Goal: Check status: Check status

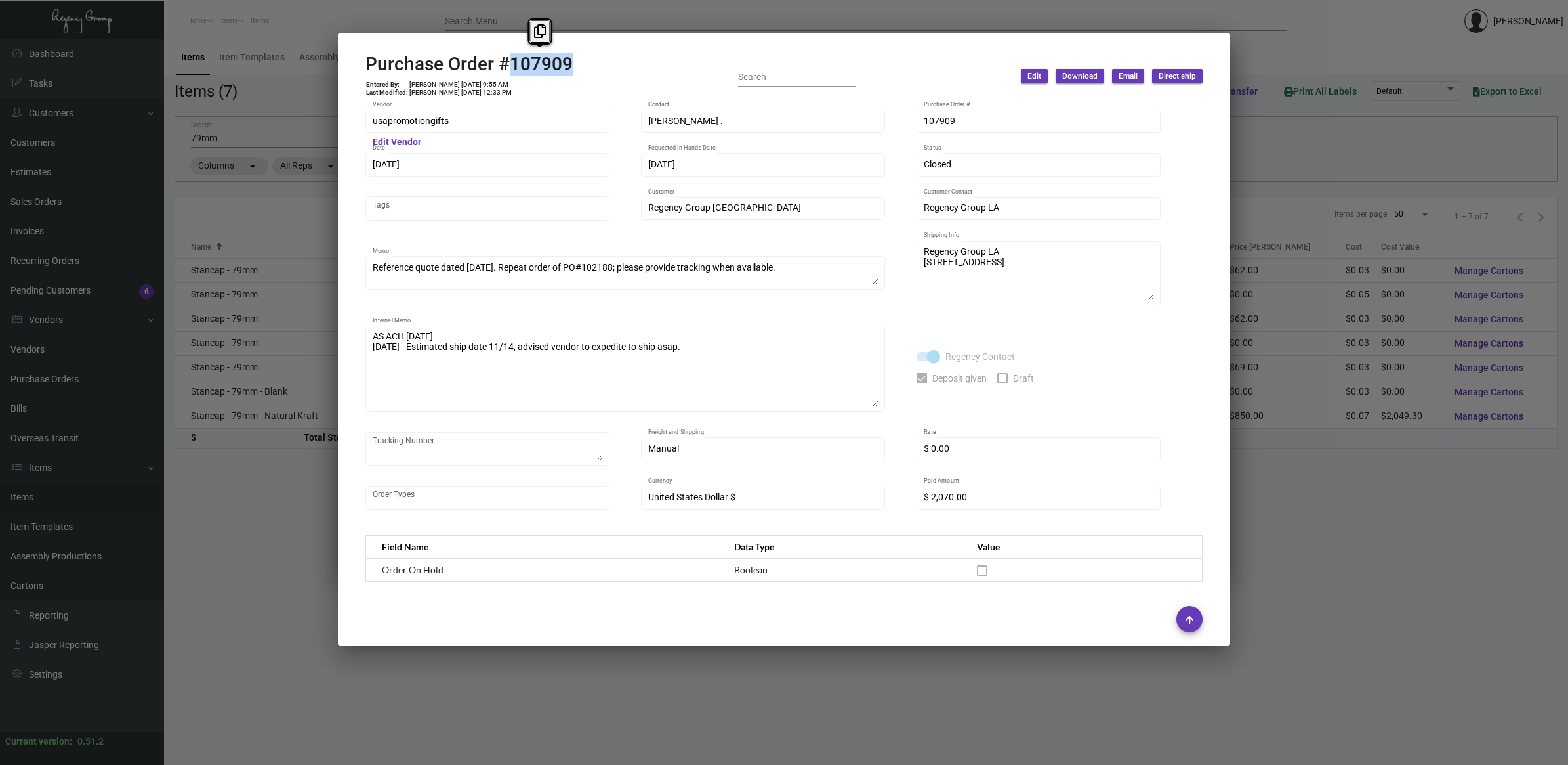
scroll to position [565, 0]
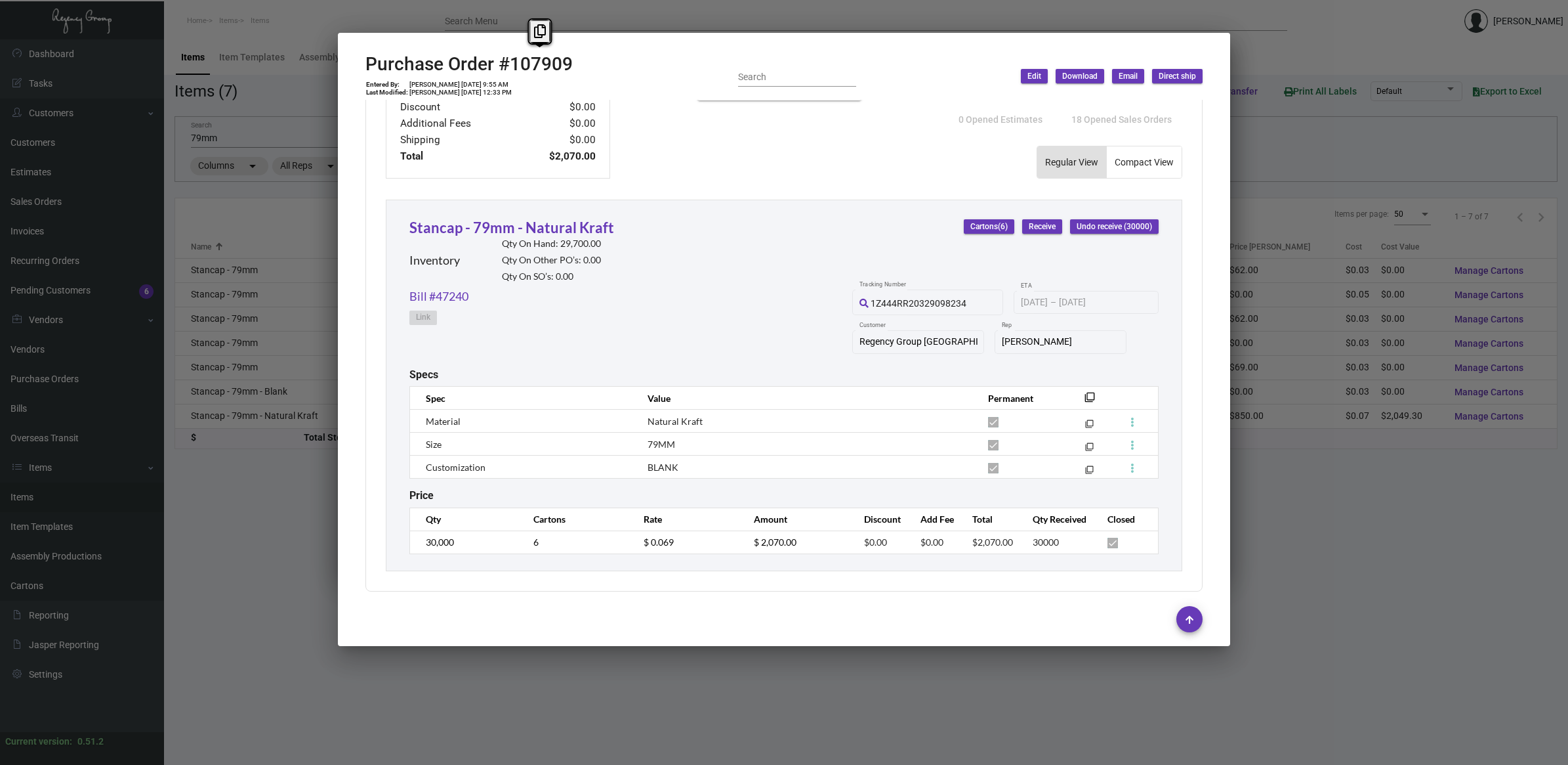
click at [228, 562] on div at bounding box center [784, 382] width 1568 height 765
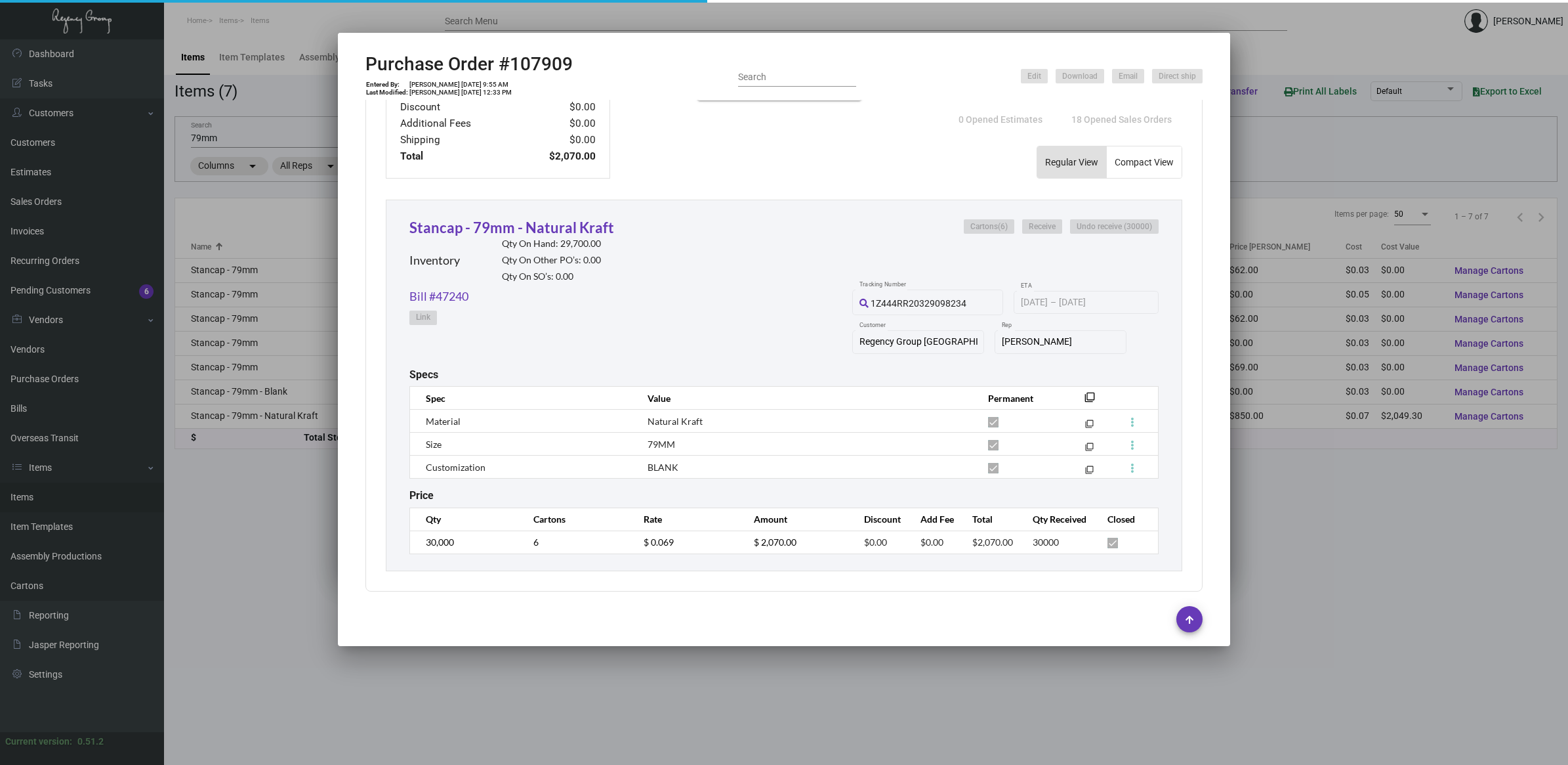
click at [228, 561] on div at bounding box center [784, 382] width 1568 height 765
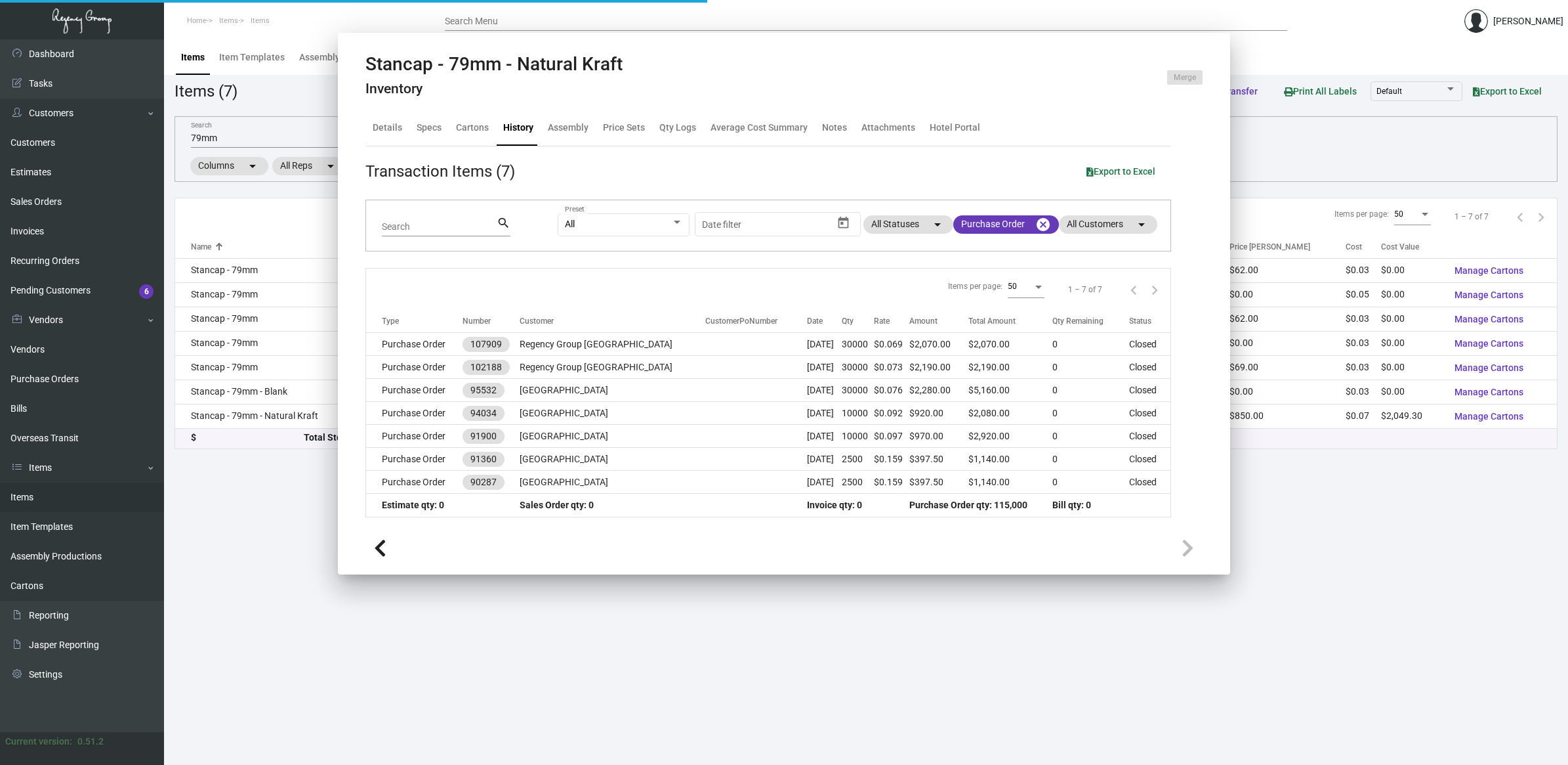
click at [228, 561] on main "Items Item Templates Assembly Productions Cartons Items (7) Accept Transfer Pri…" at bounding box center [866, 402] width 1404 height 725
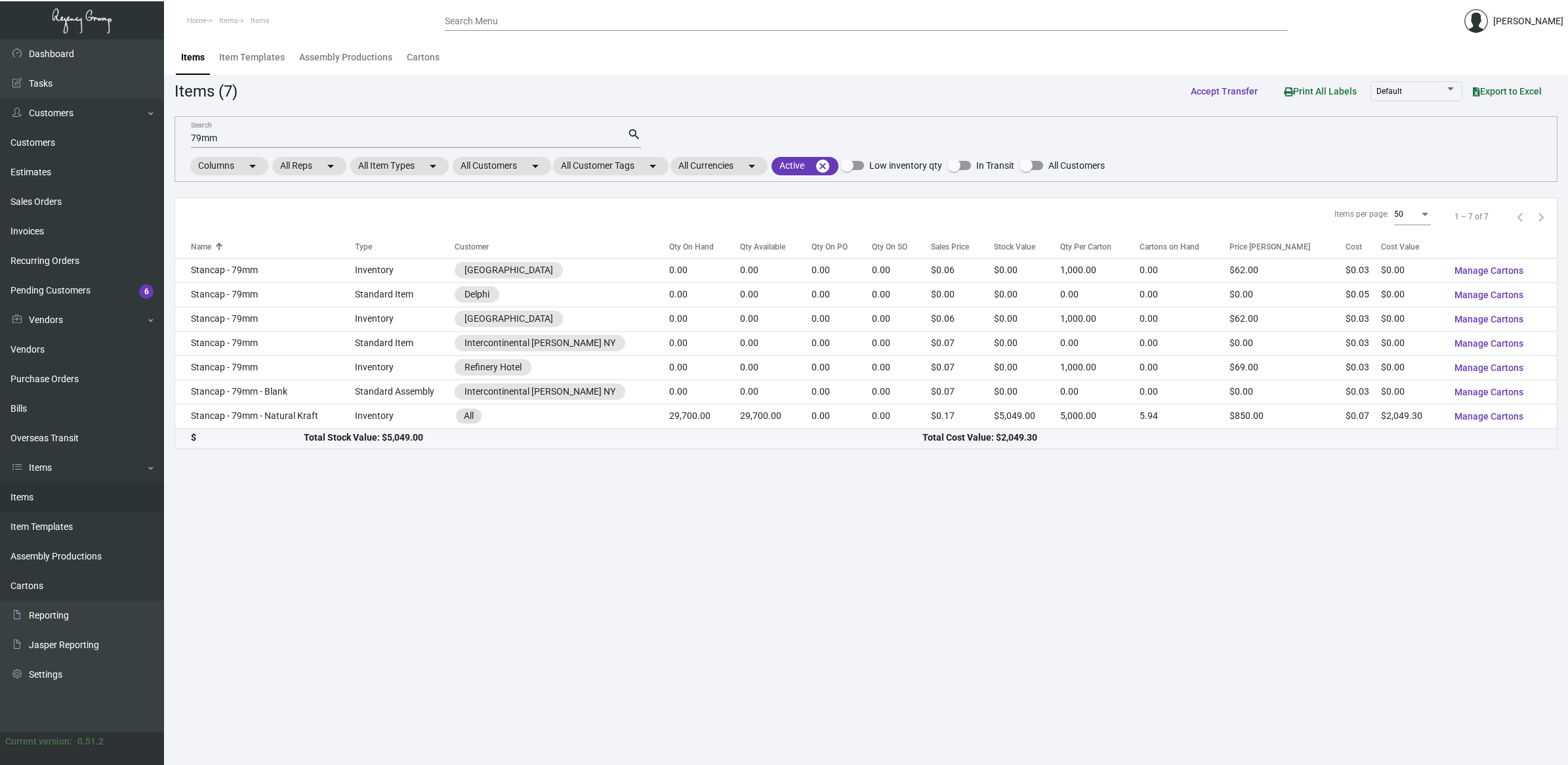
drag, startPoint x: 49, startPoint y: 375, endPoint x: 221, endPoint y: 320, distance: 180.6
click at [49, 376] on link "Purchase Orders" at bounding box center [82, 379] width 164 height 30
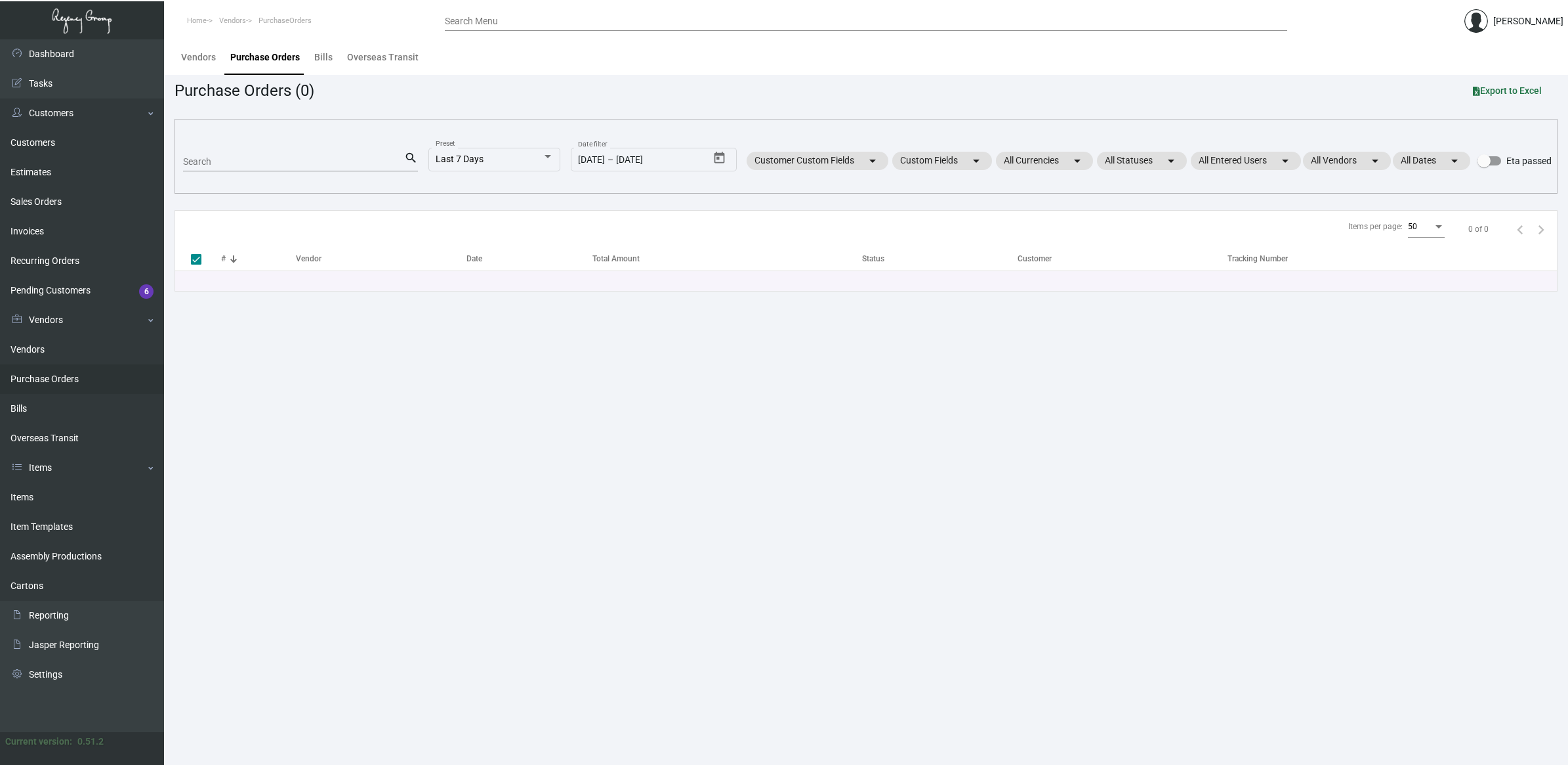
click at [235, 158] on input "Search" at bounding box center [294, 162] width 221 height 11
type input "nostal"
checkbox input "false"
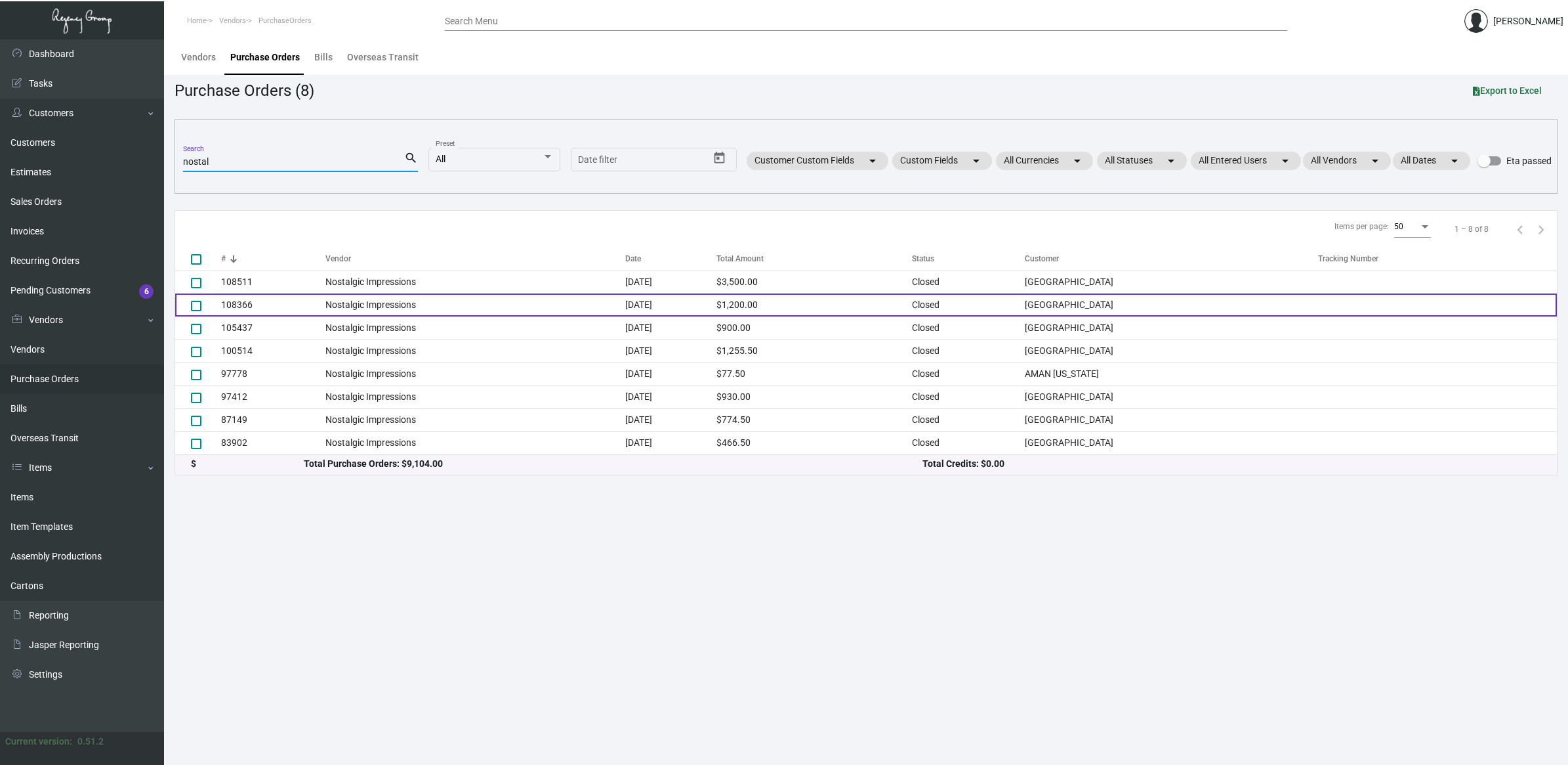
type input "nostal"
click at [362, 294] on td "Nostalgic Impressions" at bounding box center [475, 305] width 300 height 23
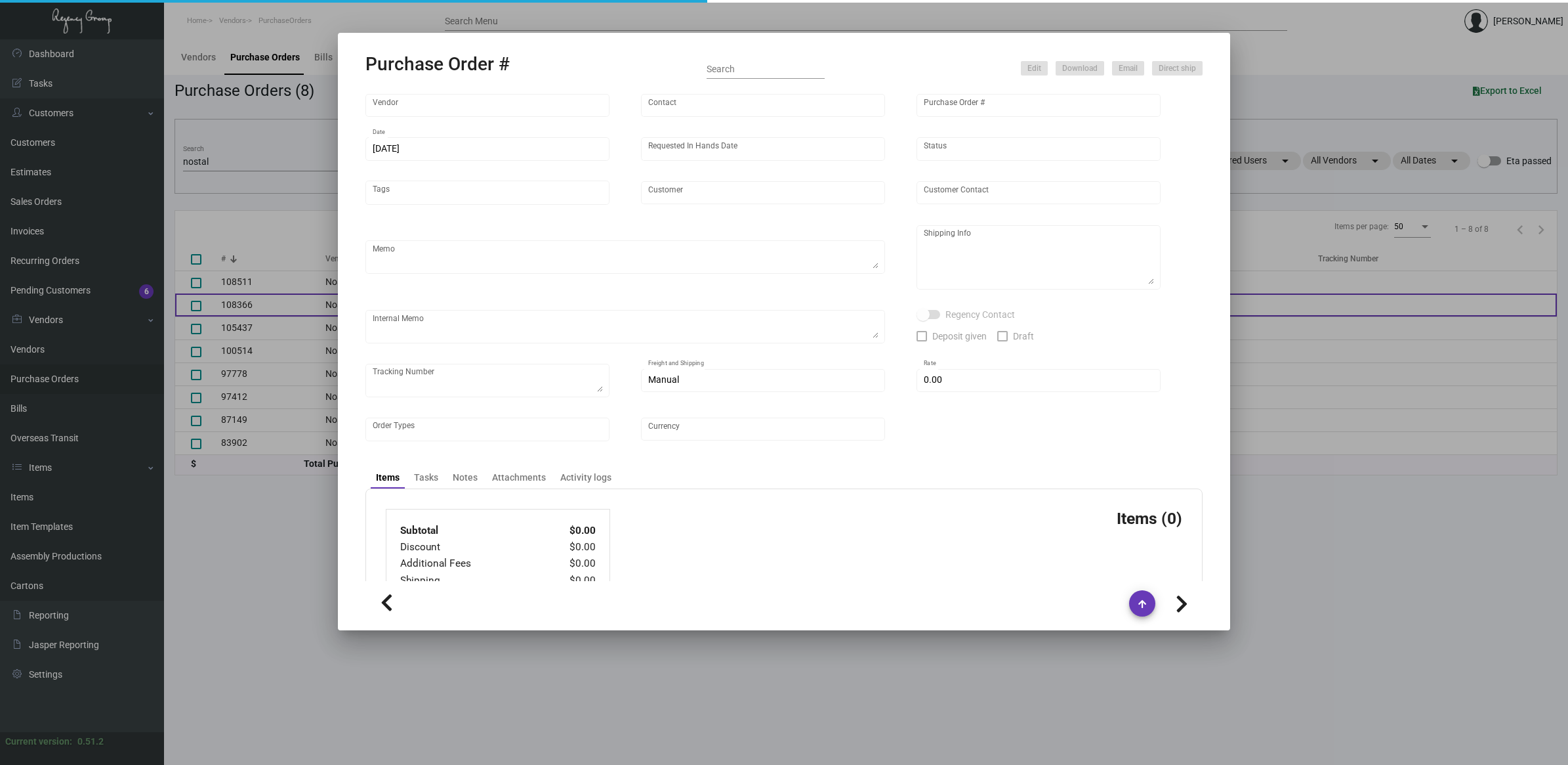
type input "Nostalgic Impressions"
type input "Order Entry"
type input "108366"
type input "[DATE]"
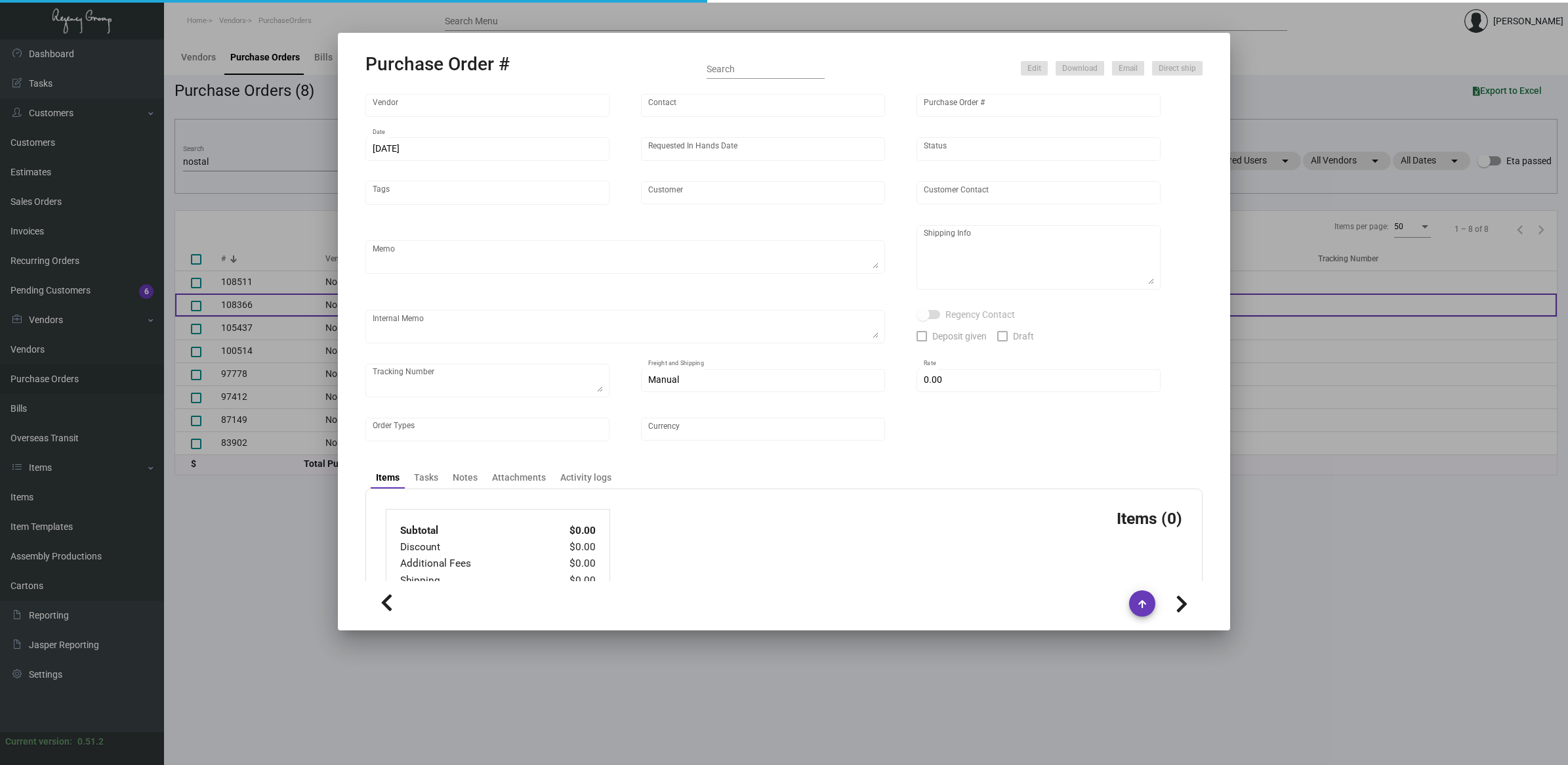
type input "[GEOGRAPHIC_DATA]"
type textarea "Repeat last order 4102132."
type textarea "Regency Group NJ - [PERSON_NAME] [STREET_ADDRESS]"
type textarea "WAREHOUSE, ONCE RECEIVED, SEND SIOBHAN SAMPLES 12/02 - Added to AP Payment Requ…"
checkbox input "true"
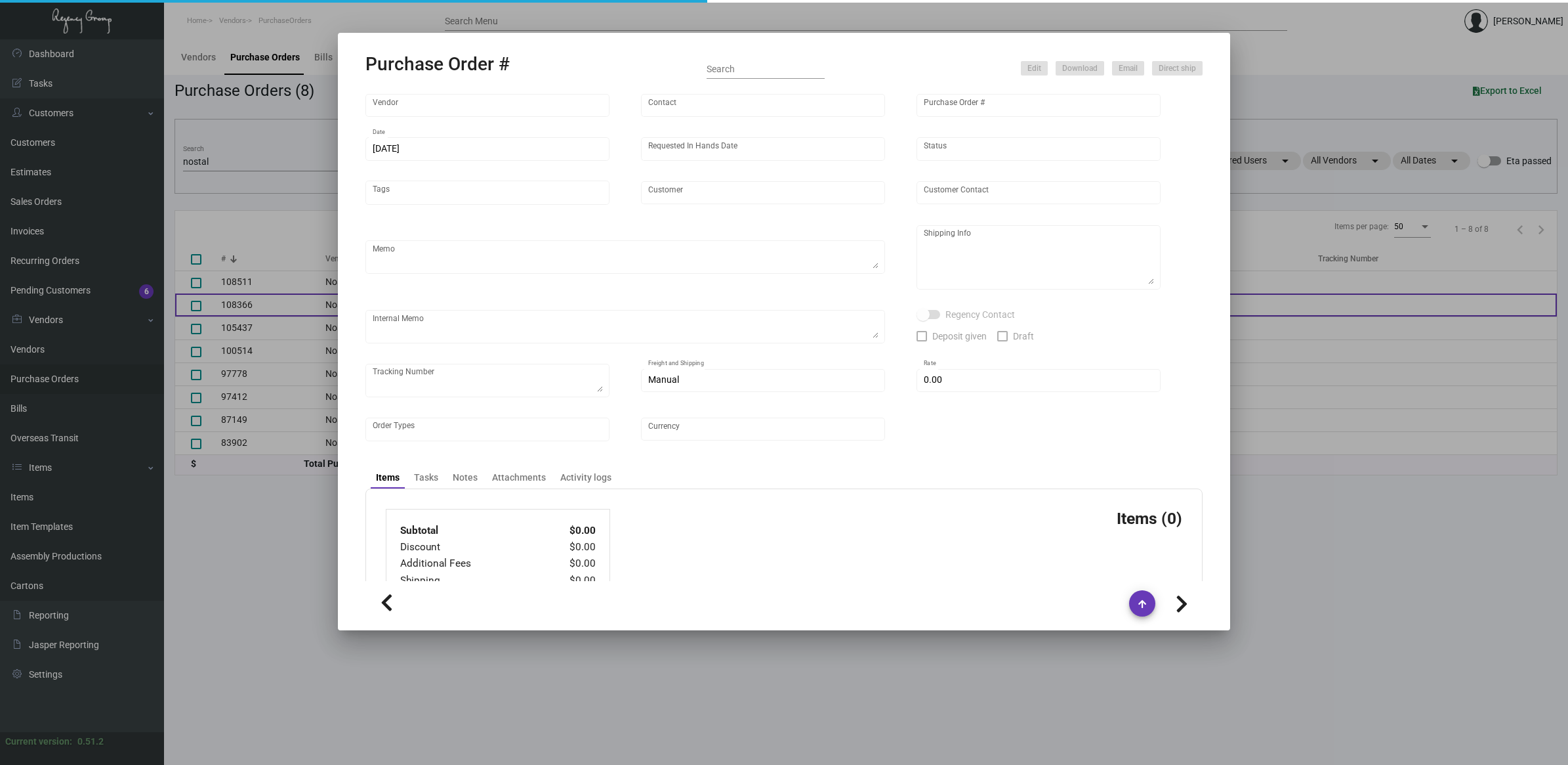
checkbox input "true"
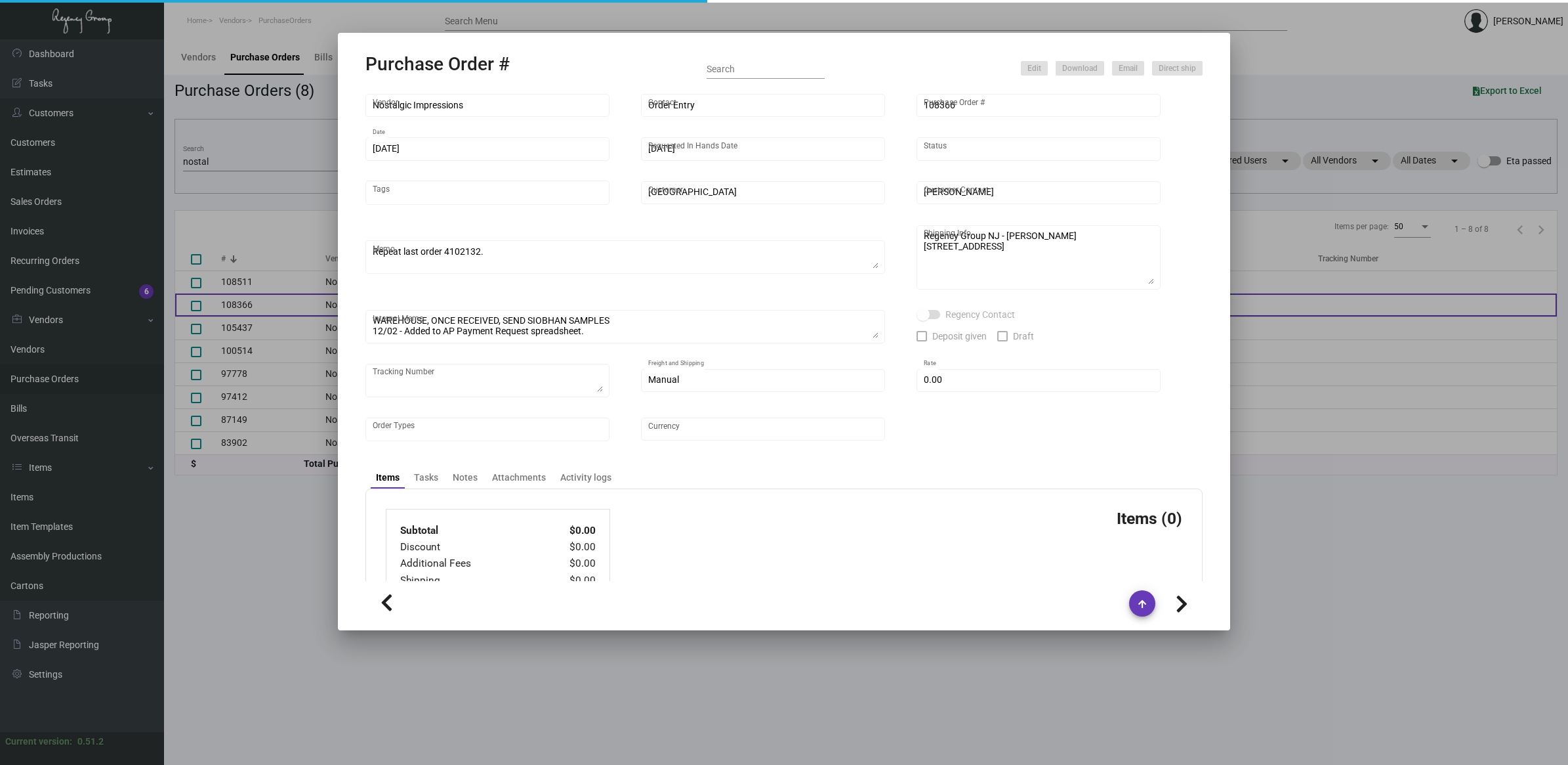
type input "$ 0.00"
type input "United States Dollar $"
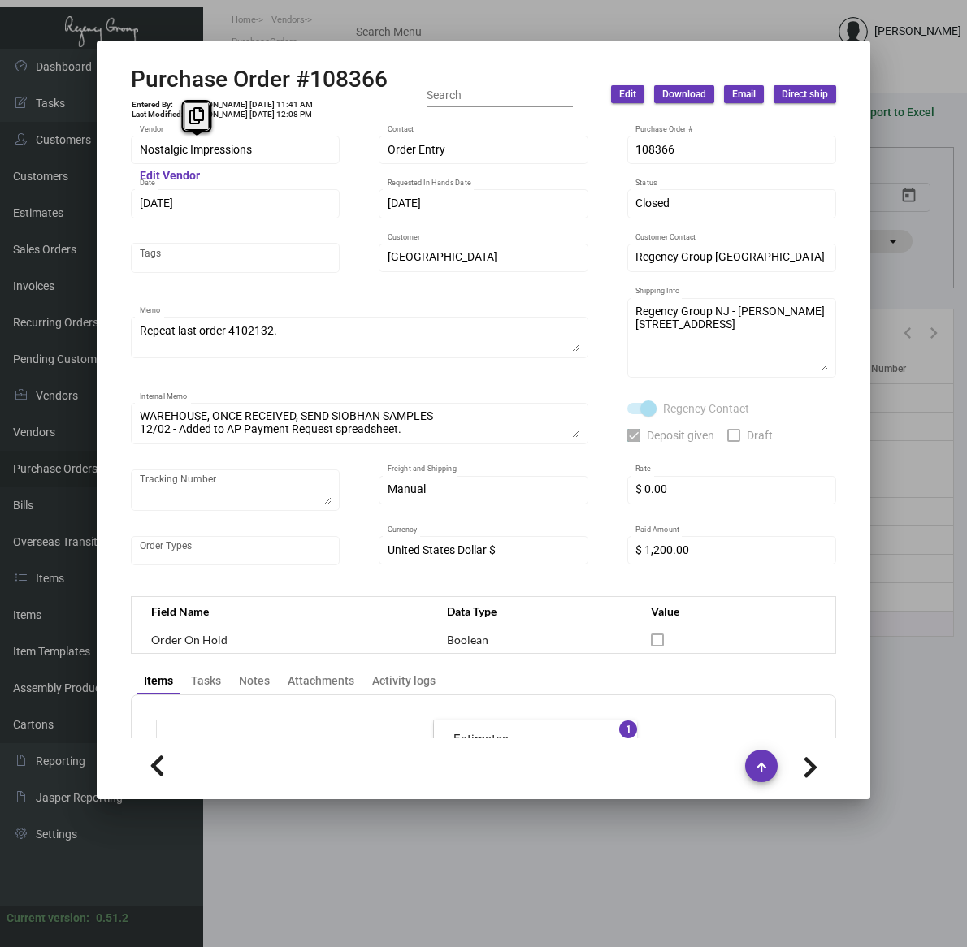
click at [55, 154] on div "Purchase Order #108366 Entered By: [PERSON_NAME] [DATE] 11:41 AM Last Modified:…" at bounding box center [483, 473] width 967 height 947
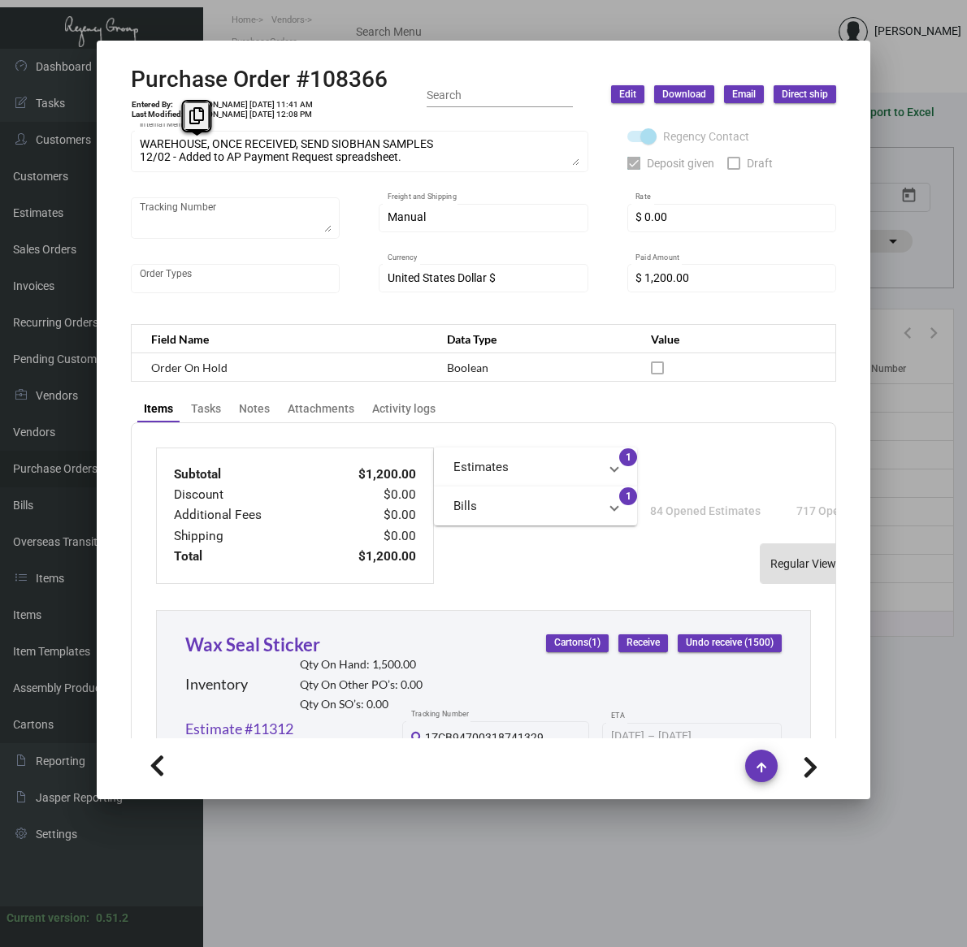
scroll to position [609, 0]
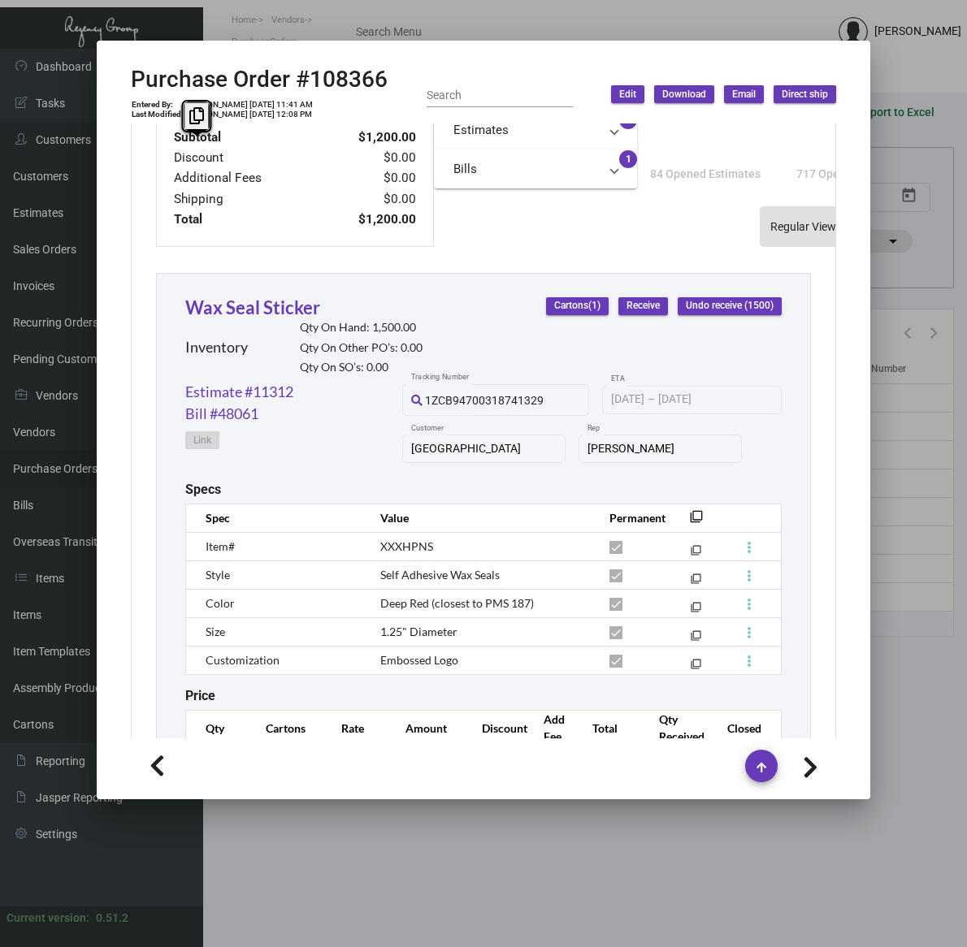
click at [396, 575] on span "Self Adhesive Wax Seals" at bounding box center [439, 575] width 119 height 14
click at [398, 575] on span "Self Adhesive Wax Seals" at bounding box center [439, 575] width 119 height 14
copy tr "Self Adhesive Wax Seals filter_none"
click at [414, 597] on span "Deep Red (closest to PMS 187)" at bounding box center [457, 603] width 154 height 14
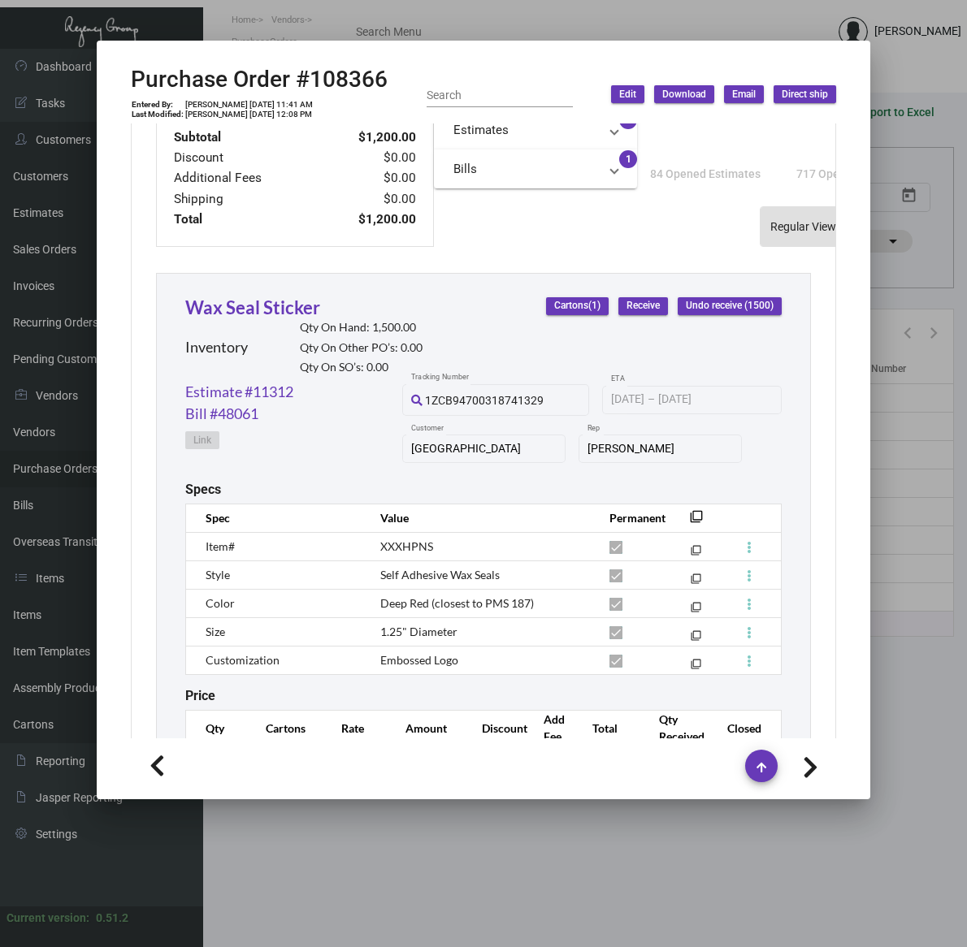
click at [386, 533] on td "XXXHPNS" at bounding box center [478, 546] width 229 height 28
click at [388, 539] on span "XXXHPNS" at bounding box center [406, 546] width 53 height 14
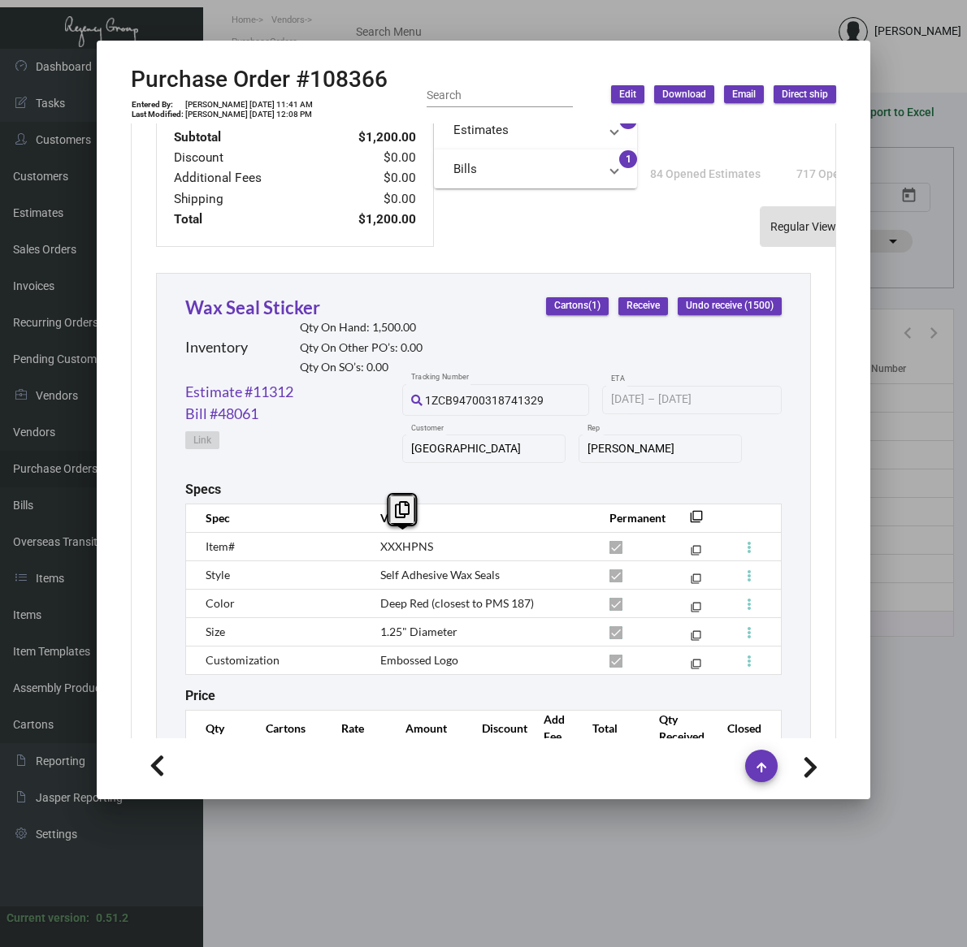
click at [437, 630] on span "1.25" Diameter" at bounding box center [418, 632] width 77 height 14
copy tr "1.25" Diameter filter_none"
click at [524, 622] on td "1.25" Diameter" at bounding box center [478, 631] width 229 height 28
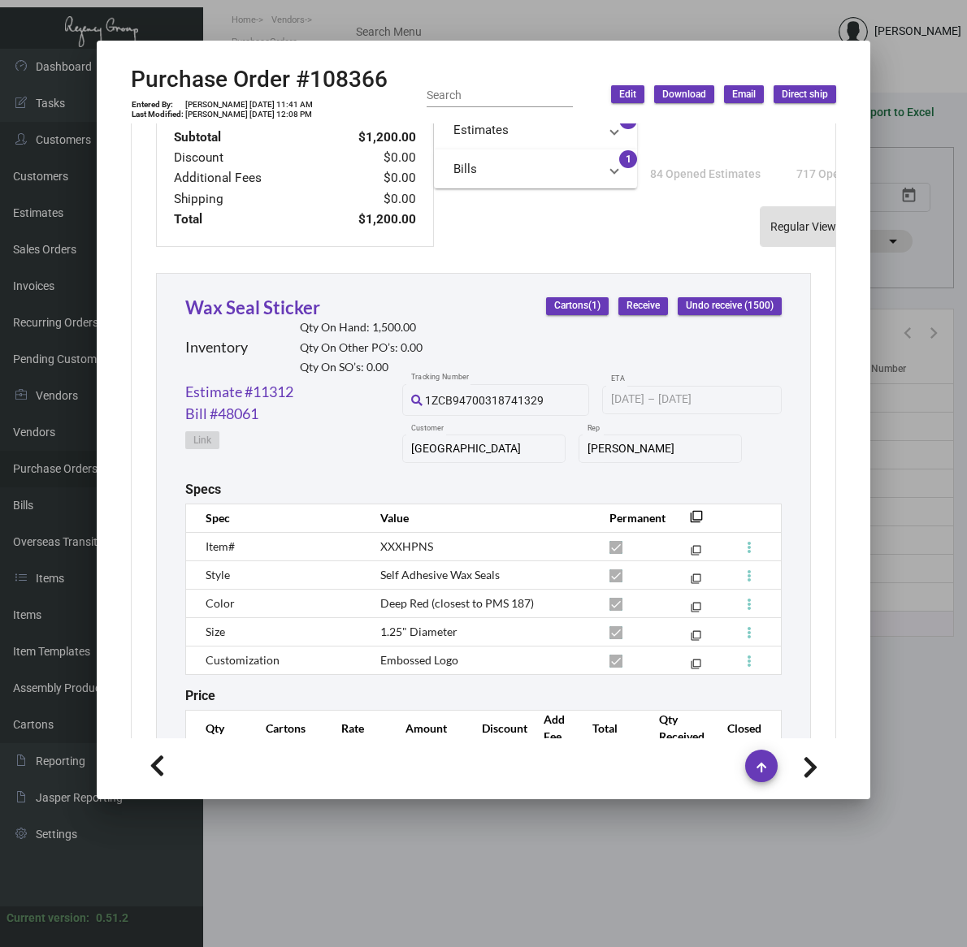
click at [505, 603] on span "Deep Red (closest to PMS 187)" at bounding box center [457, 603] width 154 height 14
click at [505, 602] on span "Deep Red (closest to PMS 187)" at bounding box center [457, 603] width 154 height 14
copy tr "Deep Red (closest to PMS 187) filter_none"
click at [388, 665] on td "Embossed Logo" at bounding box center [478, 660] width 229 height 28
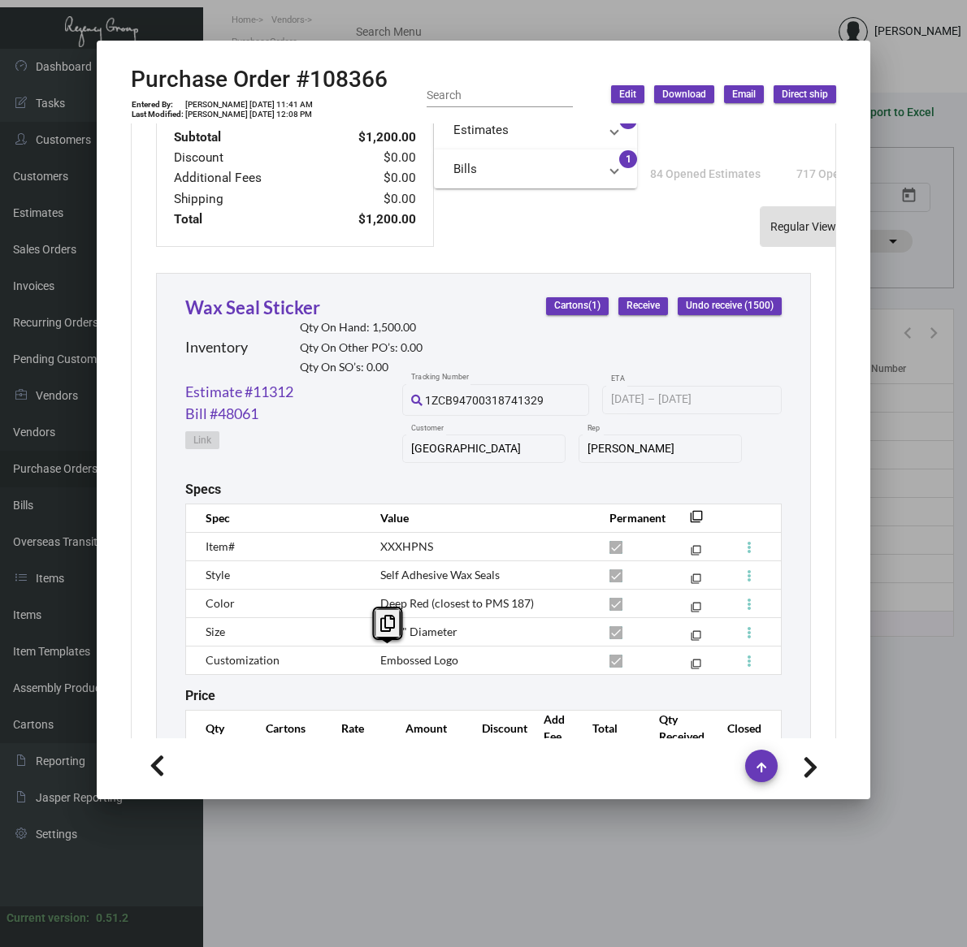
drag, startPoint x: 388, startPoint y: 665, endPoint x: 396, endPoint y: 656, distance: 11.5
click at [396, 656] on span "Embossed Logo" at bounding box center [419, 660] width 78 height 14
copy tr "Embossed Logo filter_none"
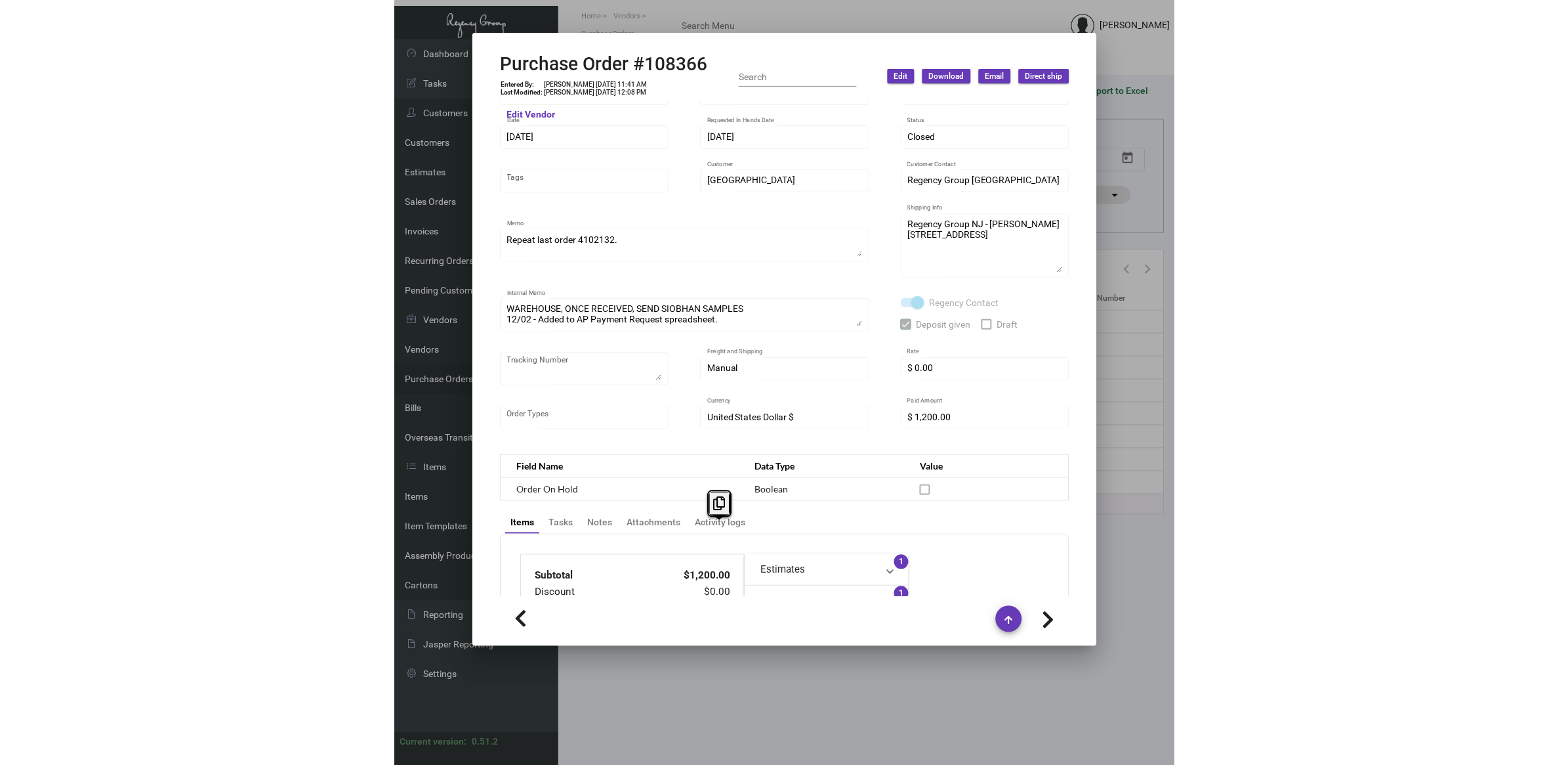
scroll to position [0, 0]
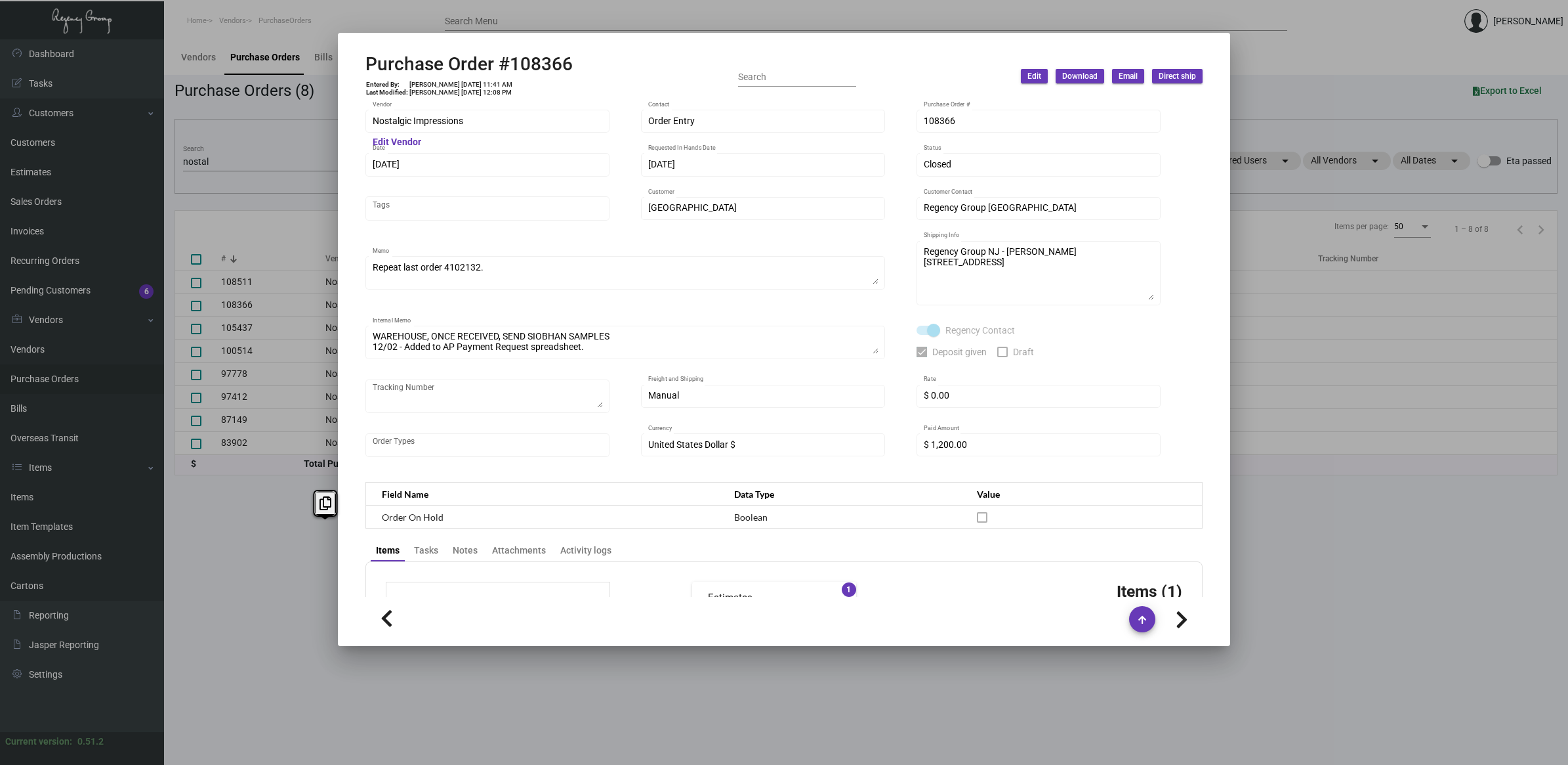
click at [526, 57] on h2 "Purchase Order #108366" at bounding box center [469, 65] width 208 height 23
copy h2 "108366"
click at [1304, 558] on div at bounding box center [784, 382] width 1568 height 765
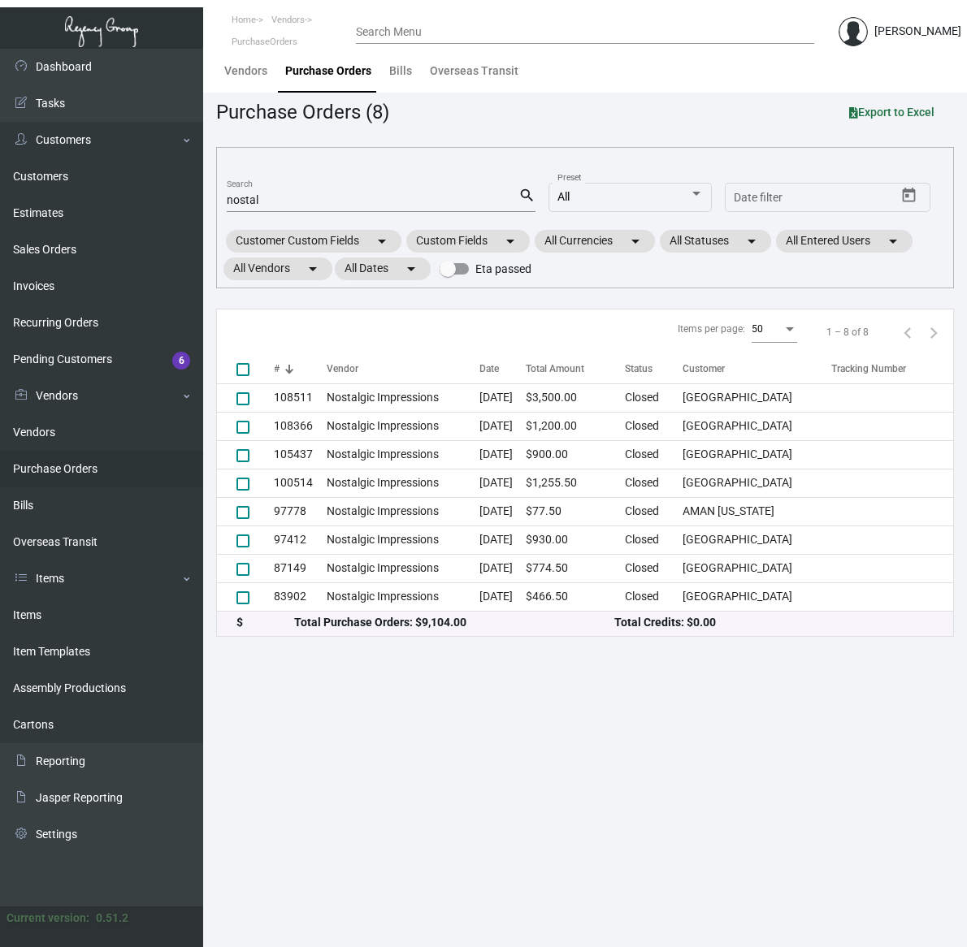
click at [713, 703] on main "Vendors Purchase Orders Bills Overseas Transit Purchase Orders (8) Export to Ex…" at bounding box center [585, 498] width 764 height 899
